Goal: Information Seeking & Learning: Learn about a topic

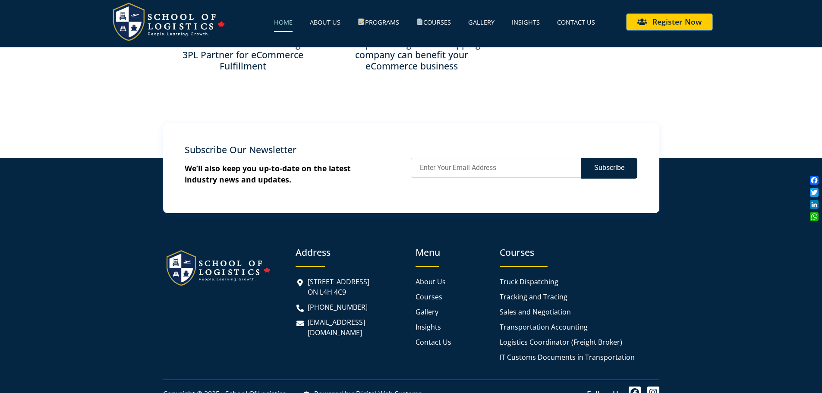
scroll to position [1999, 0]
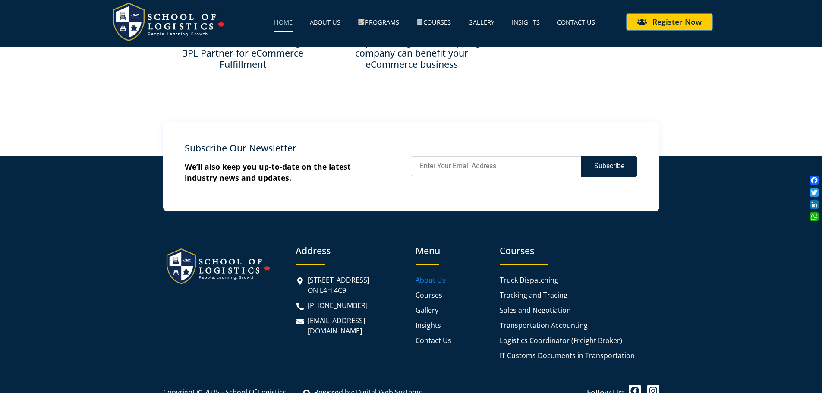
click at [417, 275] on span "About Us" at bounding box center [431, 280] width 30 height 10
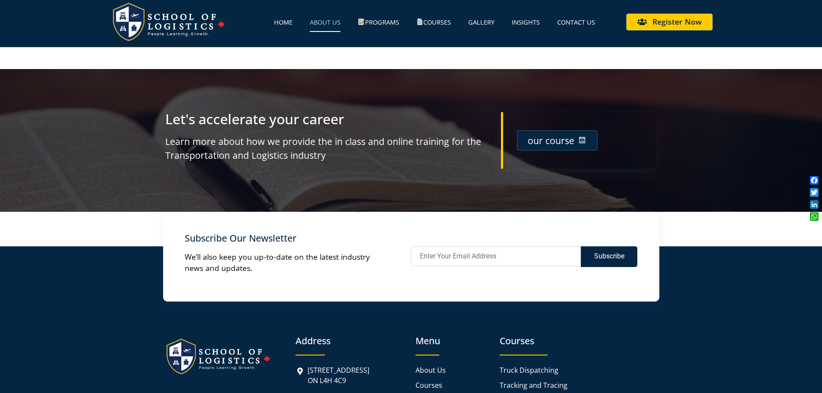
scroll to position [1222, 0]
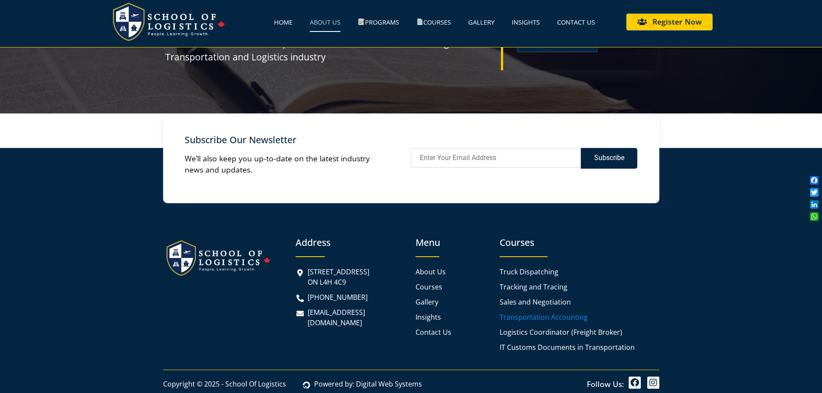
click at [514, 318] on span "Transportation Accounting" at bounding box center [544, 317] width 88 height 10
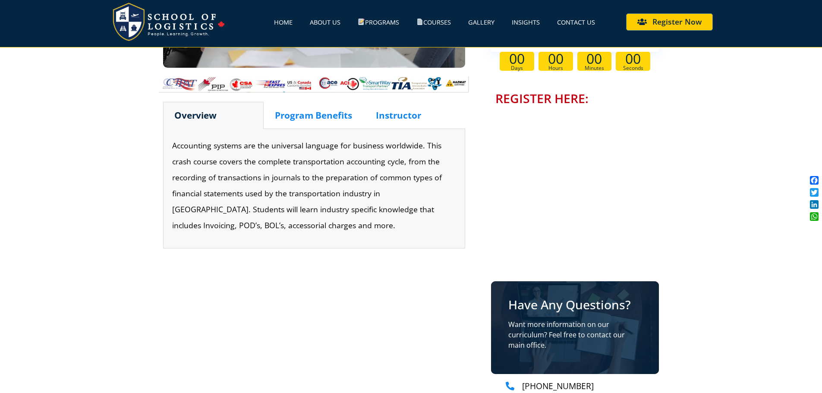
scroll to position [259, 0]
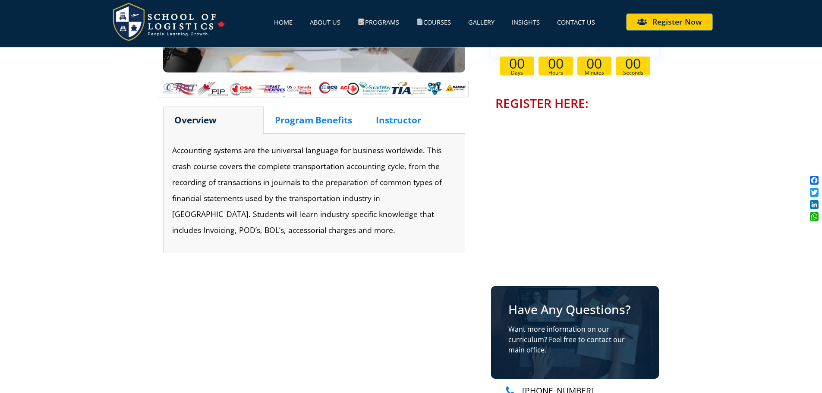
click at [400, 120] on div "Instructor" at bounding box center [415, 120] width 101 height 27
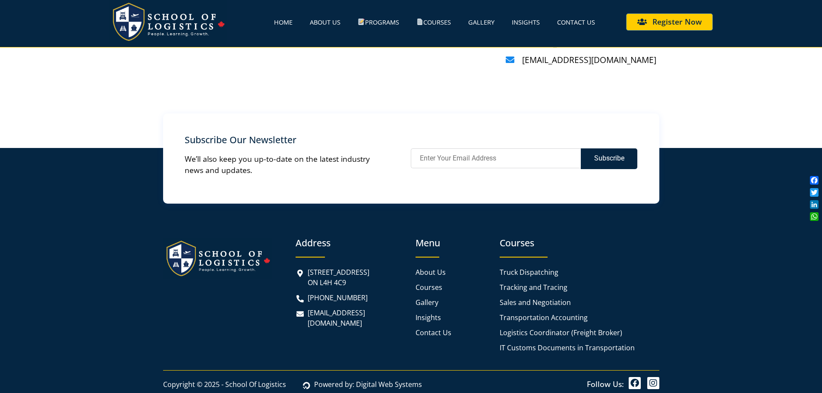
scroll to position [607, 0]
